Goal: Check status

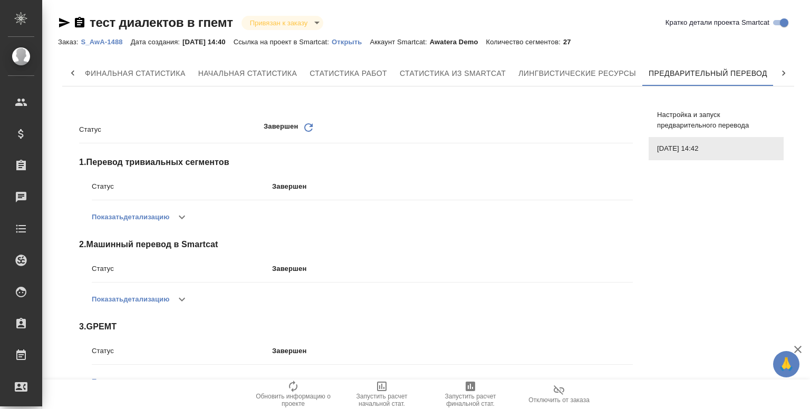
scroll to position [29, 0]
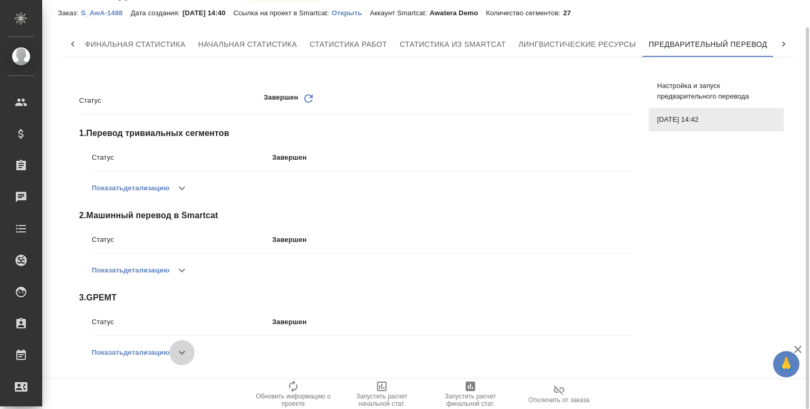
click at [181, 349] on icon "button" at bounding box center [182, 352] width 13 height 13
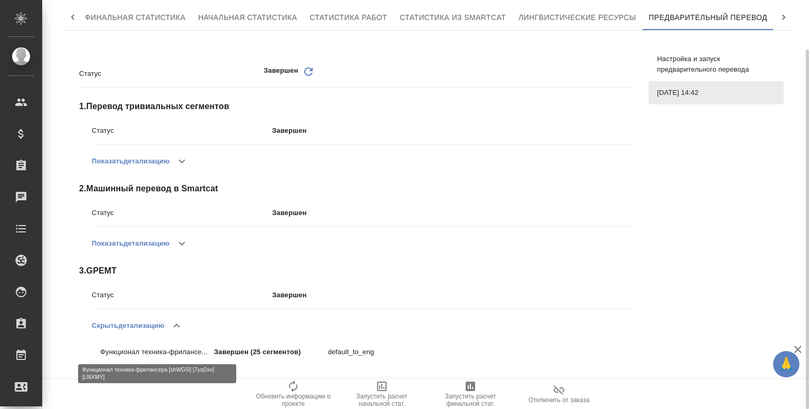
scroll to position [55, 0]
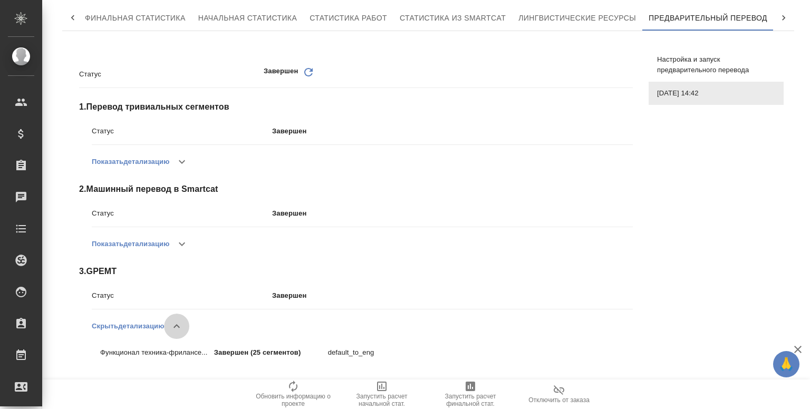
click at [177, 329] on icon "button" at bounding box center [176, 326] width 13 height 13
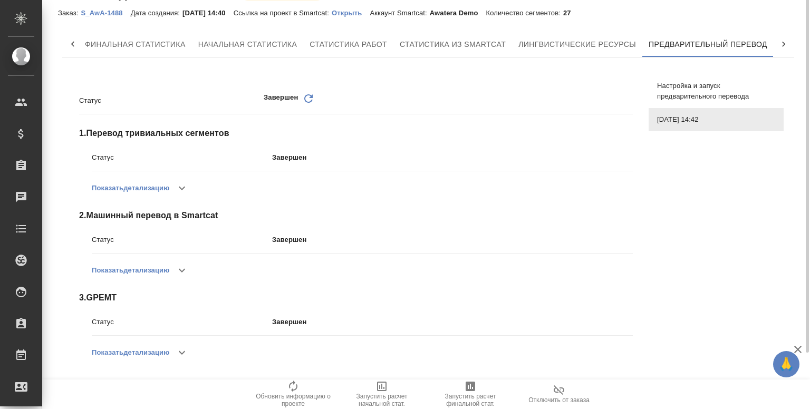
scroll to position [0, 0]
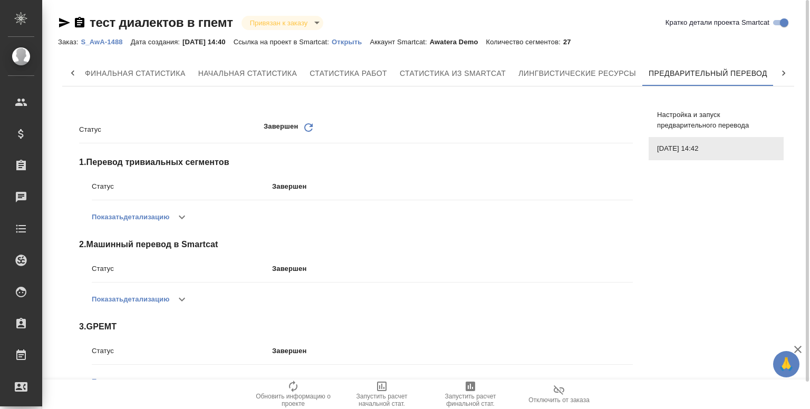
click at [398, 111] on div "Статус Завершен Обновить 1 . Перевод тривиальных сегментов Статус Завершен Пока…" at bounding box center [356, 258] width 562 height 300
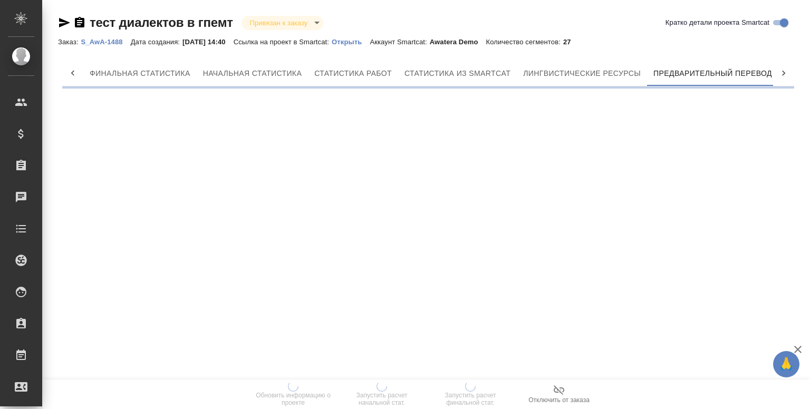
scroll to position [0, 5]
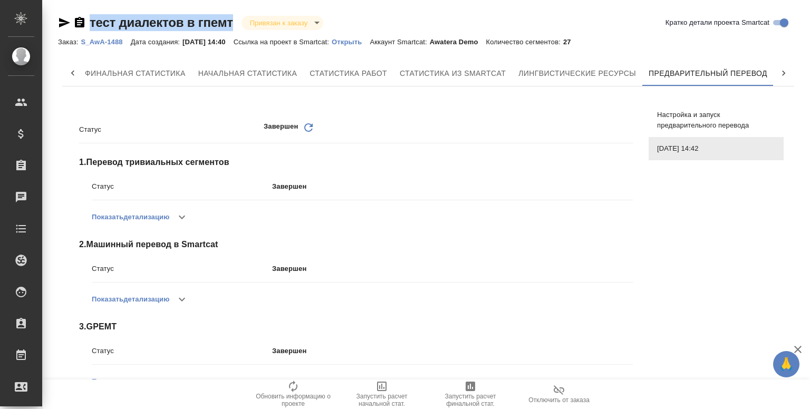
drag, startPoint x: 235, startPoint y: 24, endPoint x: 91, endPoint y: 26, distance: 144.5
click at [91, 26] on div "тест диалектов в гпемт Привязан к заказу linkedToOrder" at bounding box center [190, 22] width 265 height 17
copy link "тест диалектов в гпемт"
